Goal: Task Accomplishment & Management: Complete application form

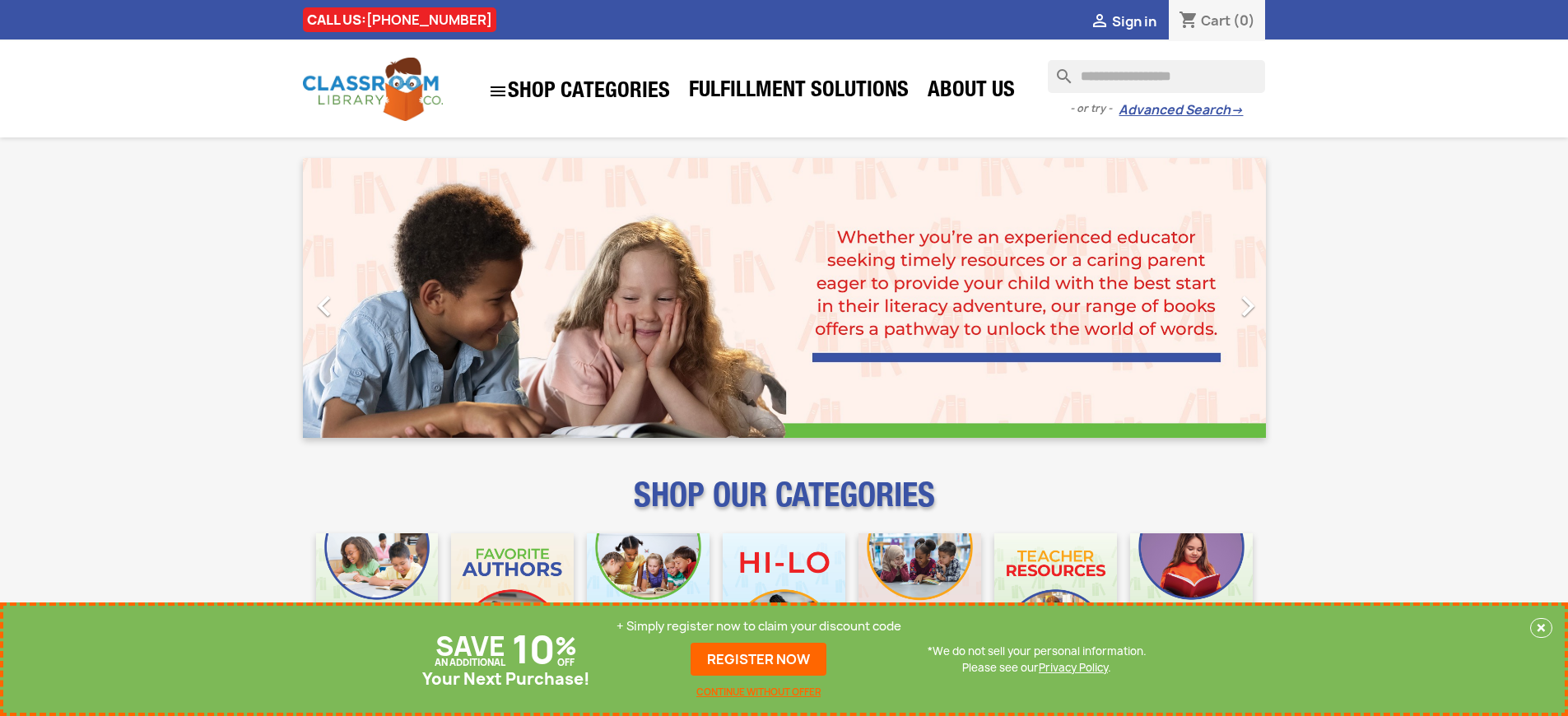
click at [759, 627] on p "+ Simply register now to claim your discount code" at bounding box center [760, 626] width 285 height 17
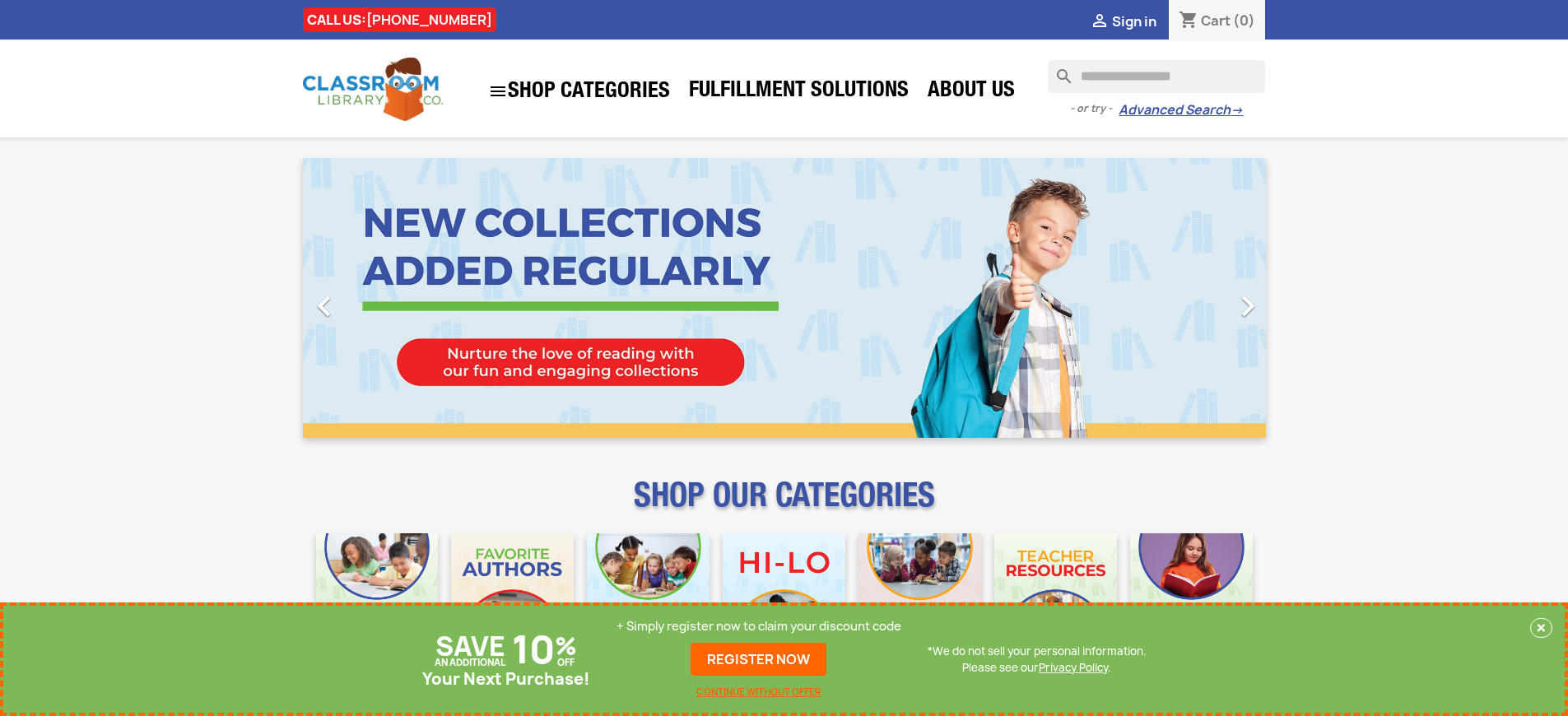
click at [759, 627] on p "+ Simply register now to claim your discount code" at bounding box center [760, 626] width 285 height 17
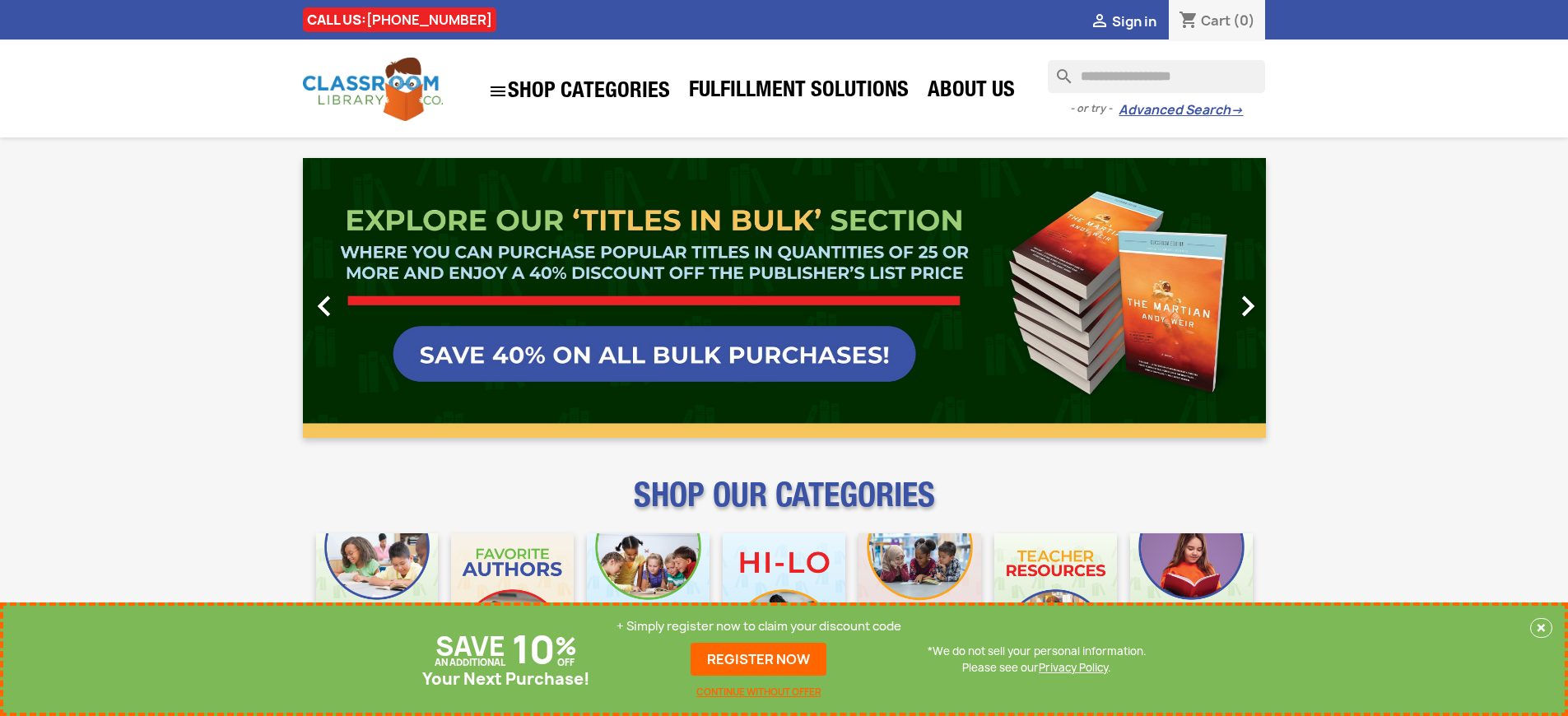
click at [759, 627] on p "+ Simply register now to claim your discount code" at bounding box center [760, 626] width 285 height 17
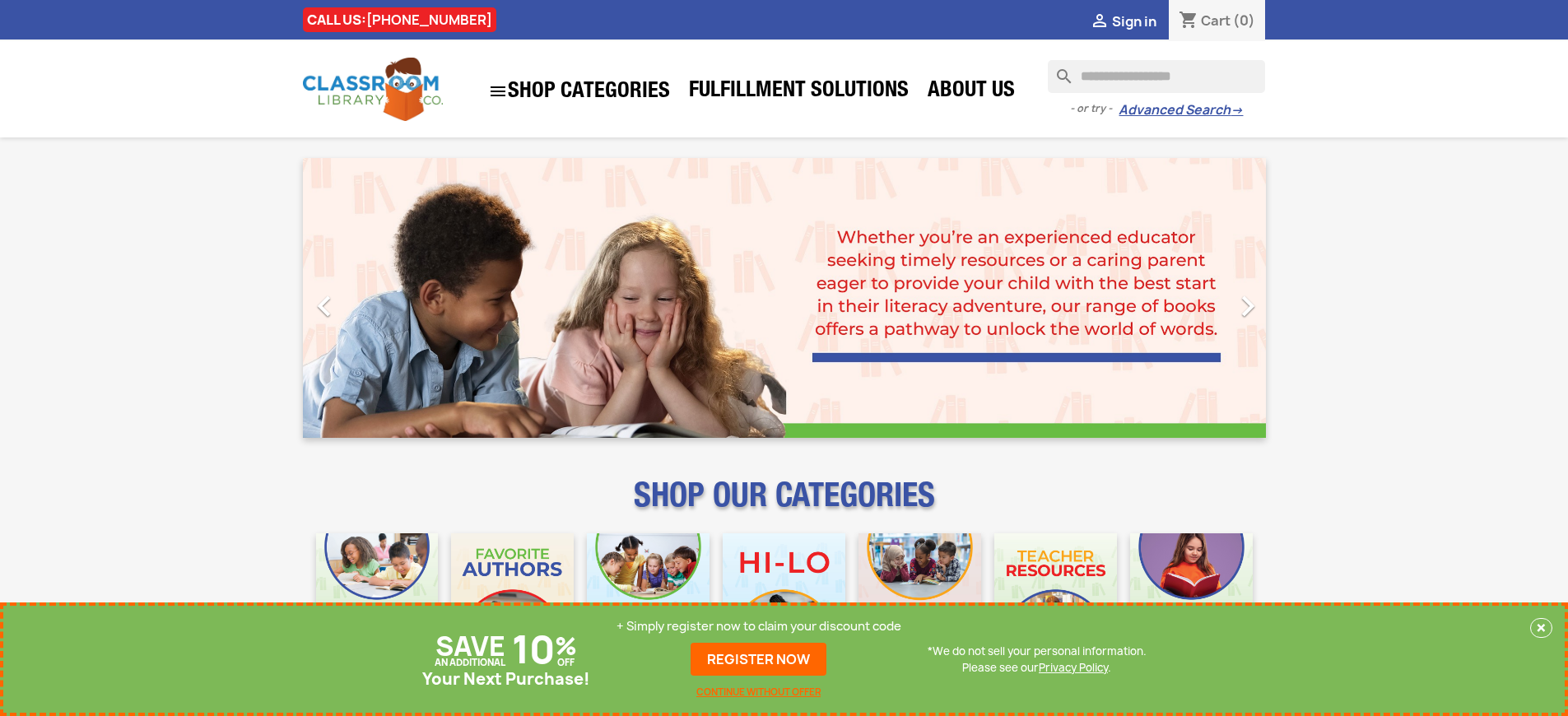
click at [759, 627] on p "+ Simply register now to claim your discount code" at bounding box center [760, 626] width 285 height 17
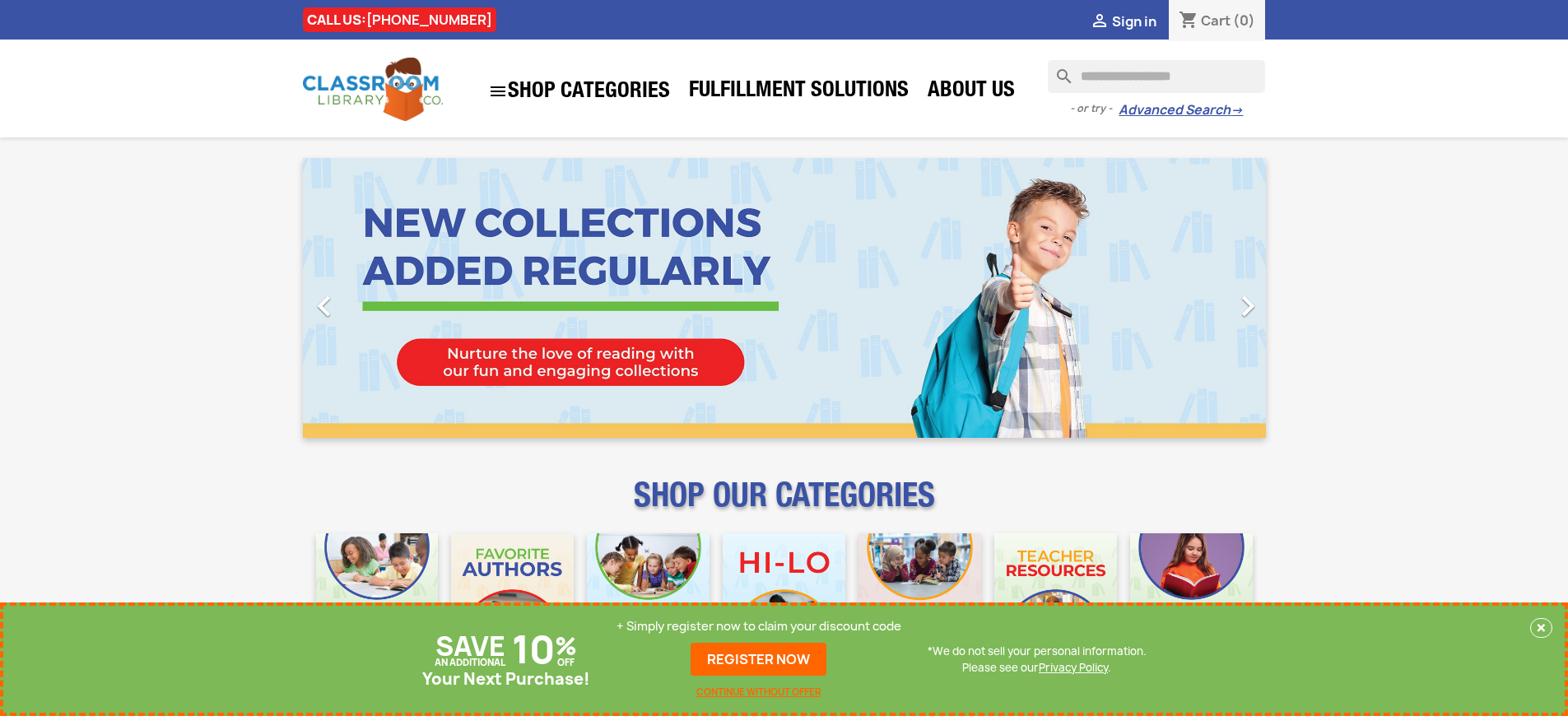
click at [759, 627] on p "+ Simply register now to claim your discount code" at bounding box center [760, 626] width 285 height 17
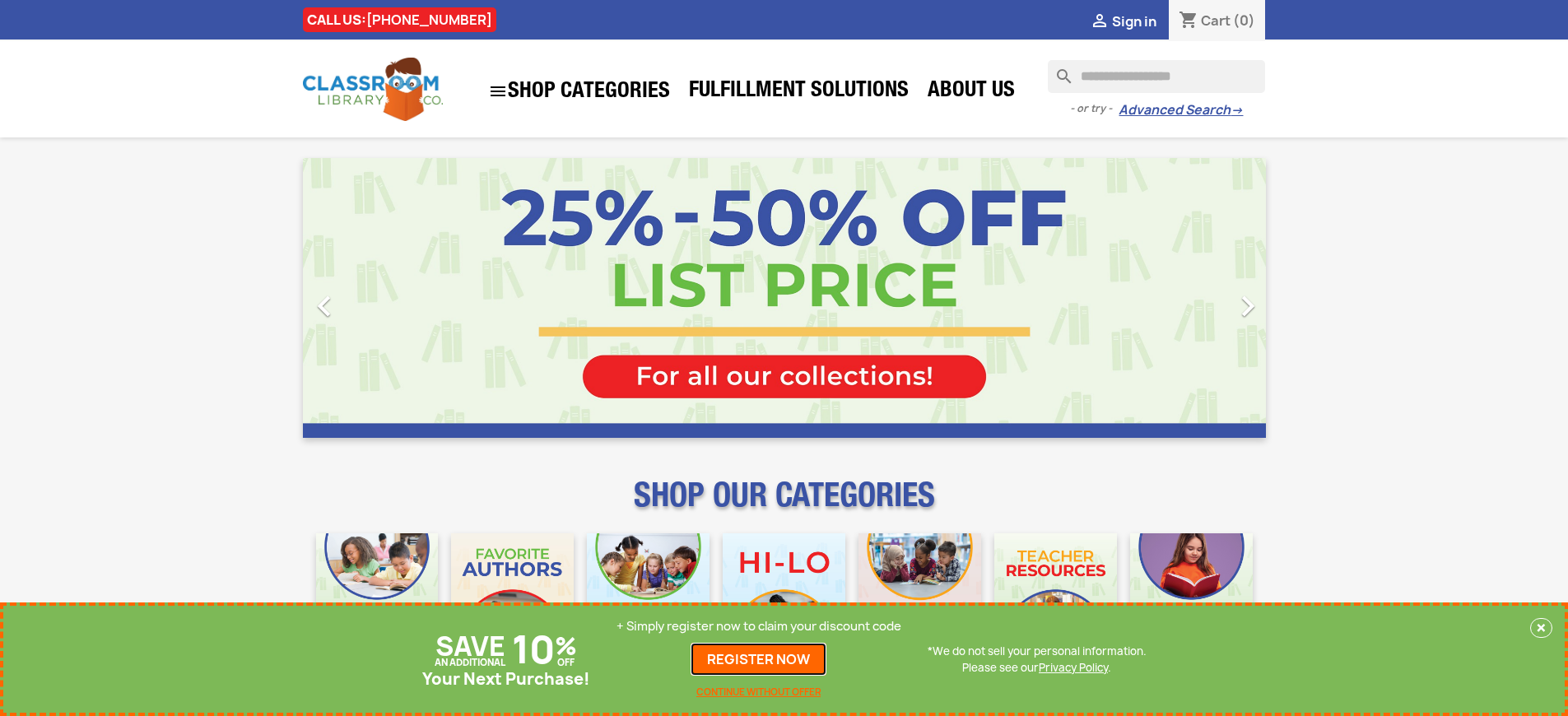
click at [759, 660] on link "REGISTER NOW" at bounding box center [758, 659] width 136 height 33
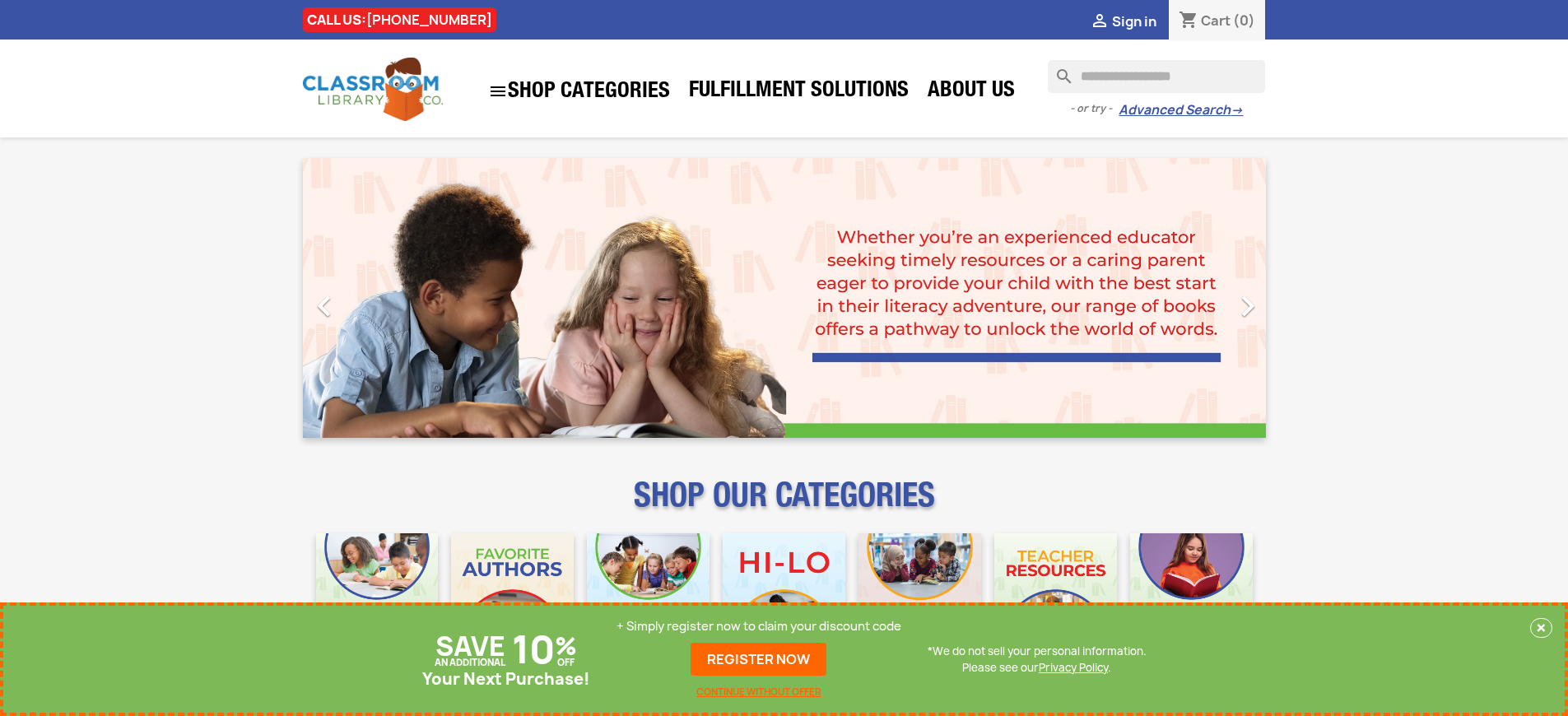
click at [759, 627] on p "+ Simply register now to claim your discount code" at bounding box center [760, 626] width 285 height 17
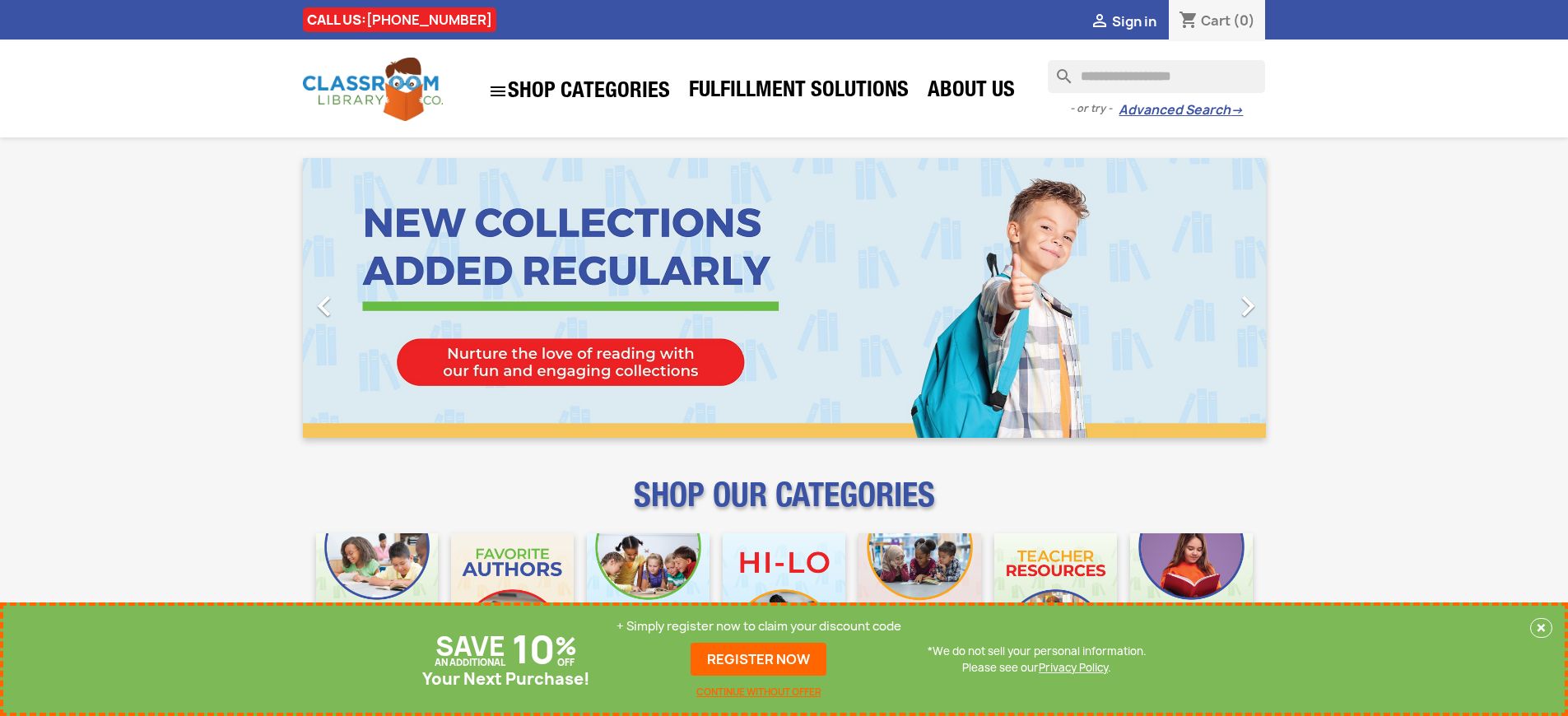
click at [759, 627] on p "+ Simply register now to claim your discount code" at bounding box center [760, 626] width 285 height 17
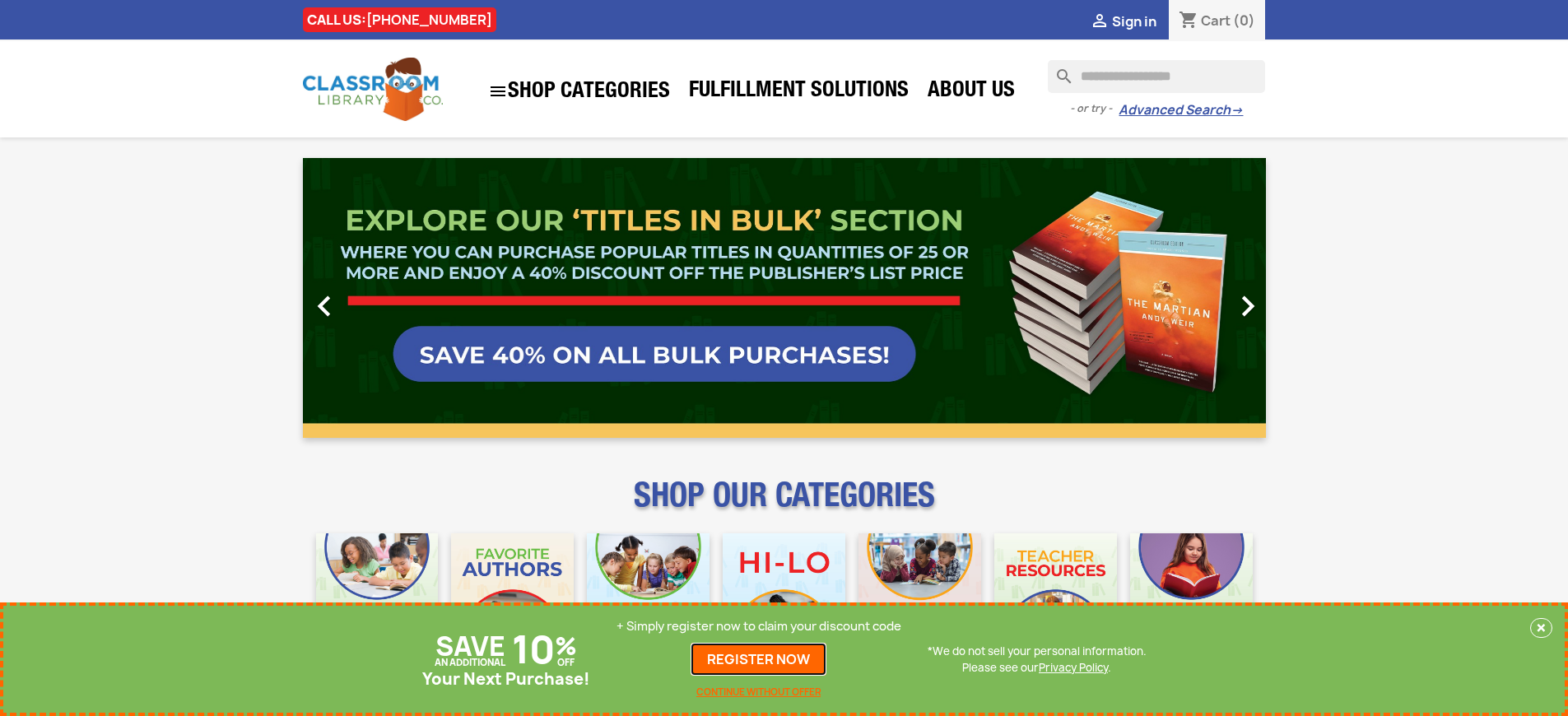
click at [759, 660] on link "REGISTER NOW" at bounding box center [758, 659] width 136 height 33
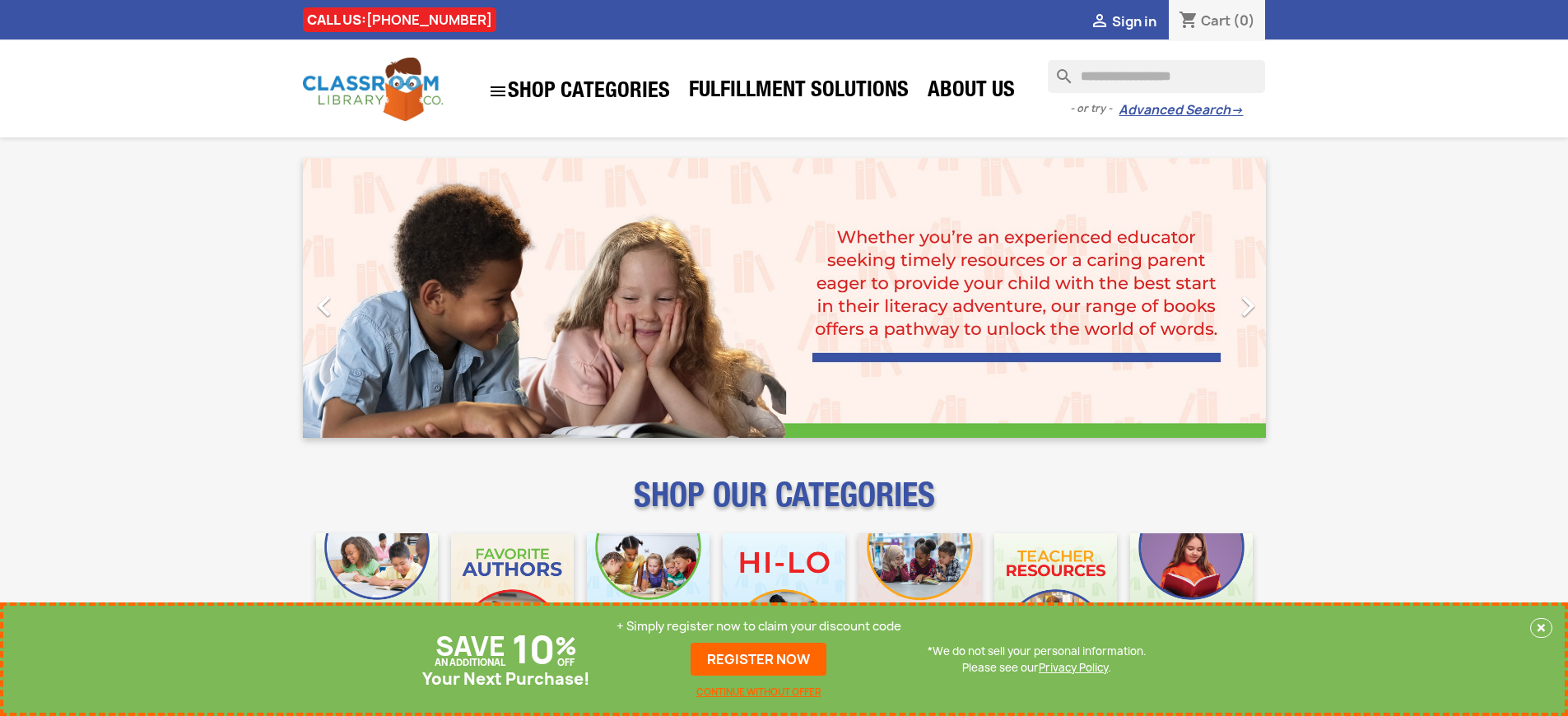
click at [759, 627] on p "+ Simply register now to claim your discount code" at bounding box center [760, 626] width 285 height 17
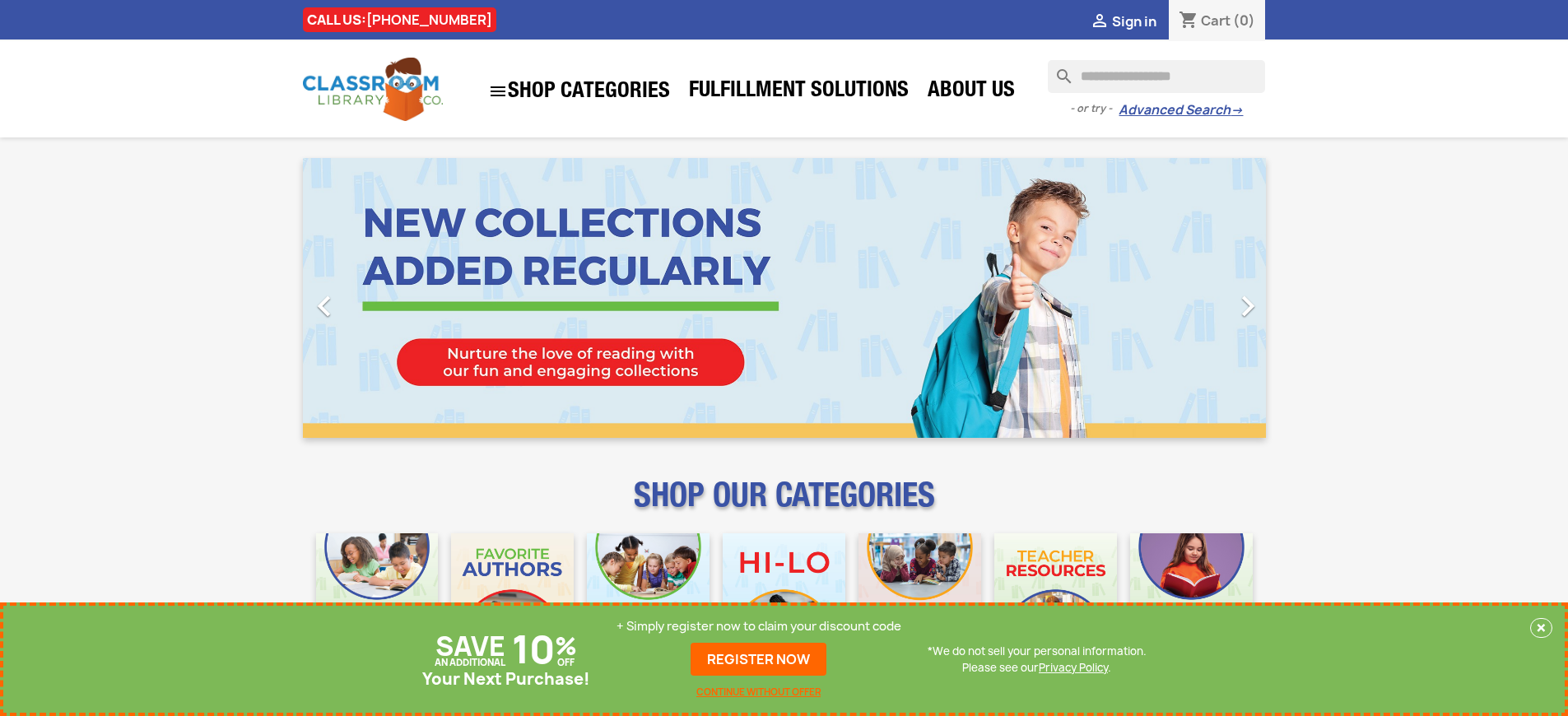
click at [759, 627] on p "+ Simply register now to claim your discount code" at bounding box center [760, 626] width 285 height 17
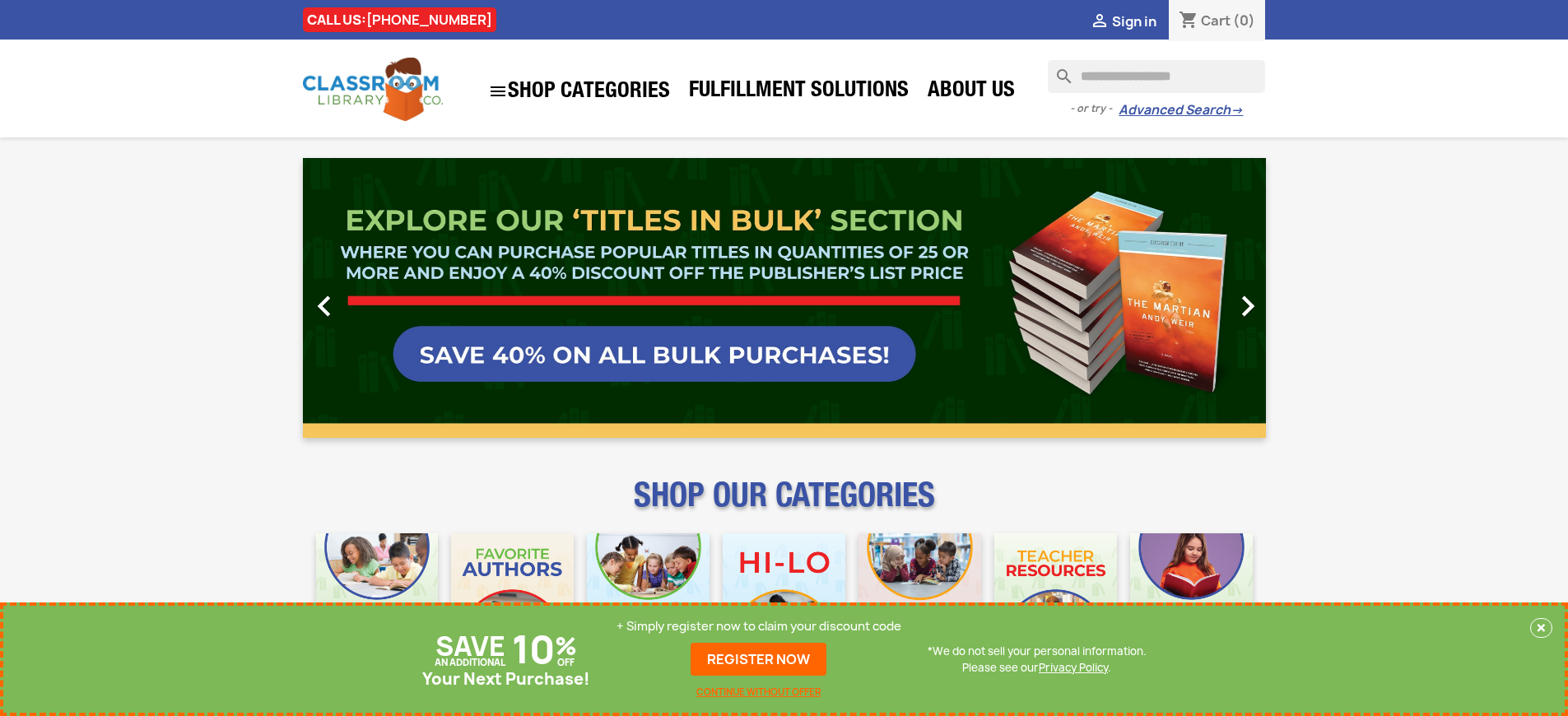
click at [759, 627] on p "+ Simply register now to claim your discount code" at bounding box center [760, 626] width 285 height 17
click at [759, 660] on link "REGISTER NOW" at bounding box center [758, 659] width 136 height 33
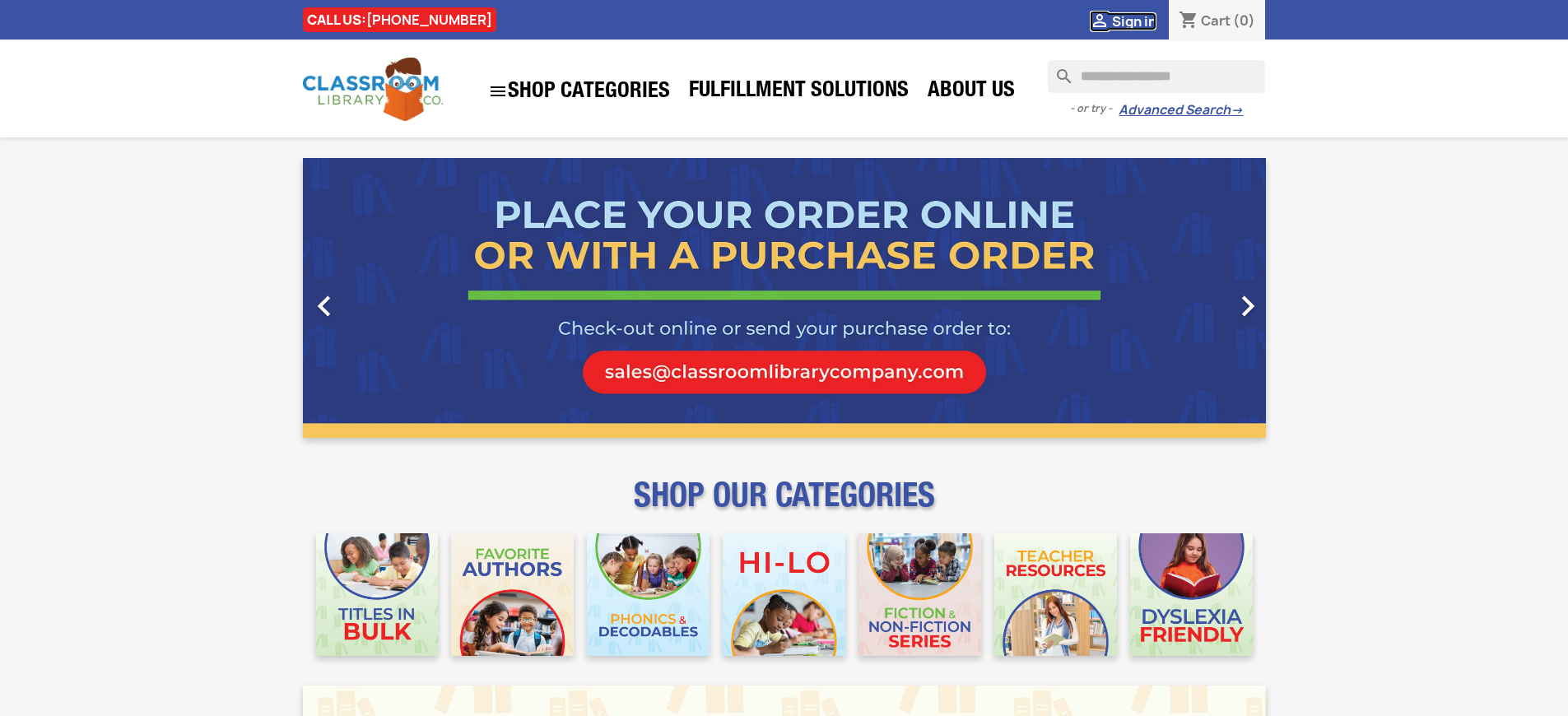
click at [1134, 21] on span "Sign in" at bounding box center [1134, 21] width 45 height 18
